Goal: Transaction & Acquisition: Purchase product/service

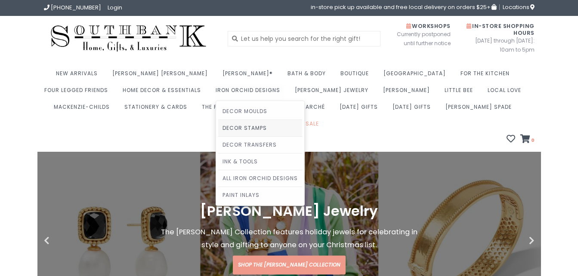
click at [218, 125] on link "Decor Stamps" at bounding box center [260, 128] width 84 height 16
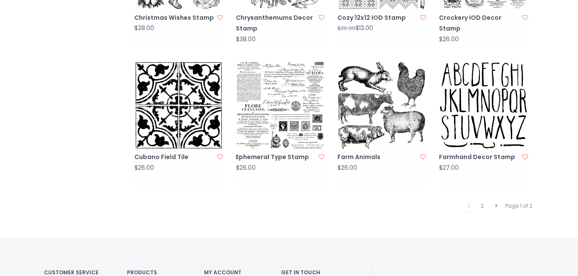
scroll to position [861, 0]
click at [480, 200] on link "2" at bounding box center [482, 205] width 7 height 11
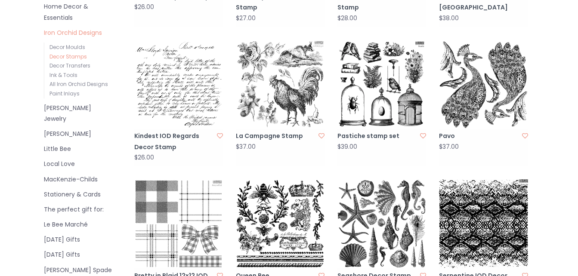
scroll to position [344, 0]
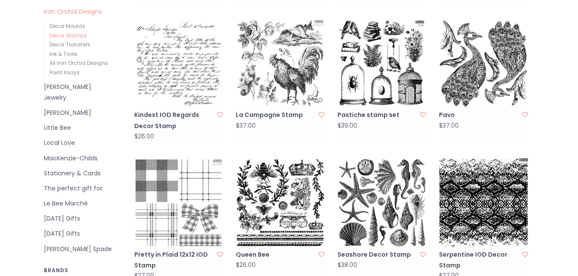
click at [259, 197] on img at bounding box center [280, 202] width 89 height 89
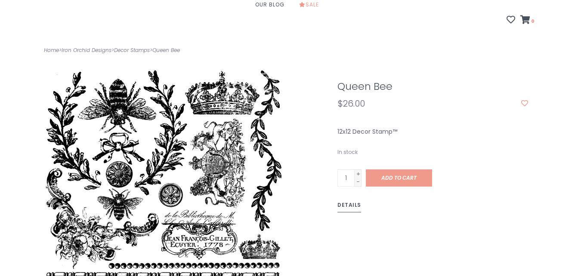
scroll to position [129, 0]
